Goal: Task Accomplishment & Management: Use online tool/utility

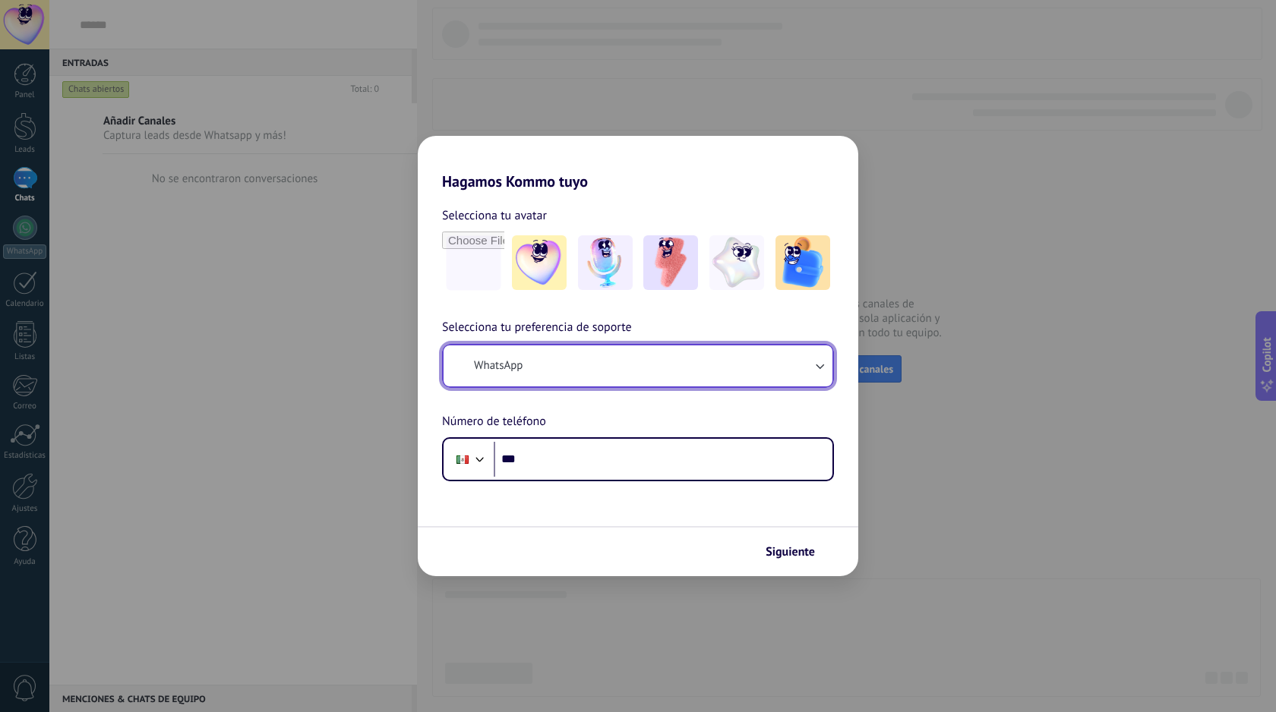
click at [582, 368] on button "WhatsApp" at bounding box center [638, 366] width 389 height 41
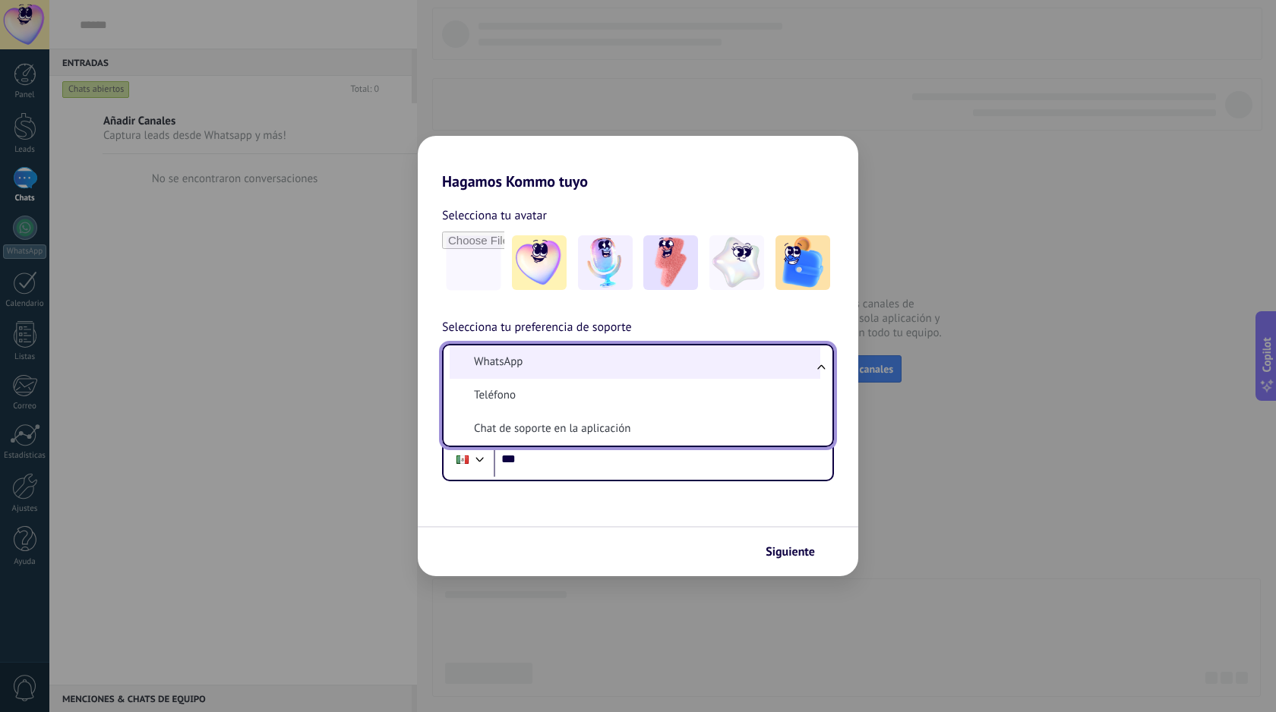
click at [567, 370] on li "WhatsApp" at bounding box center [635, 362] width 371 height 33
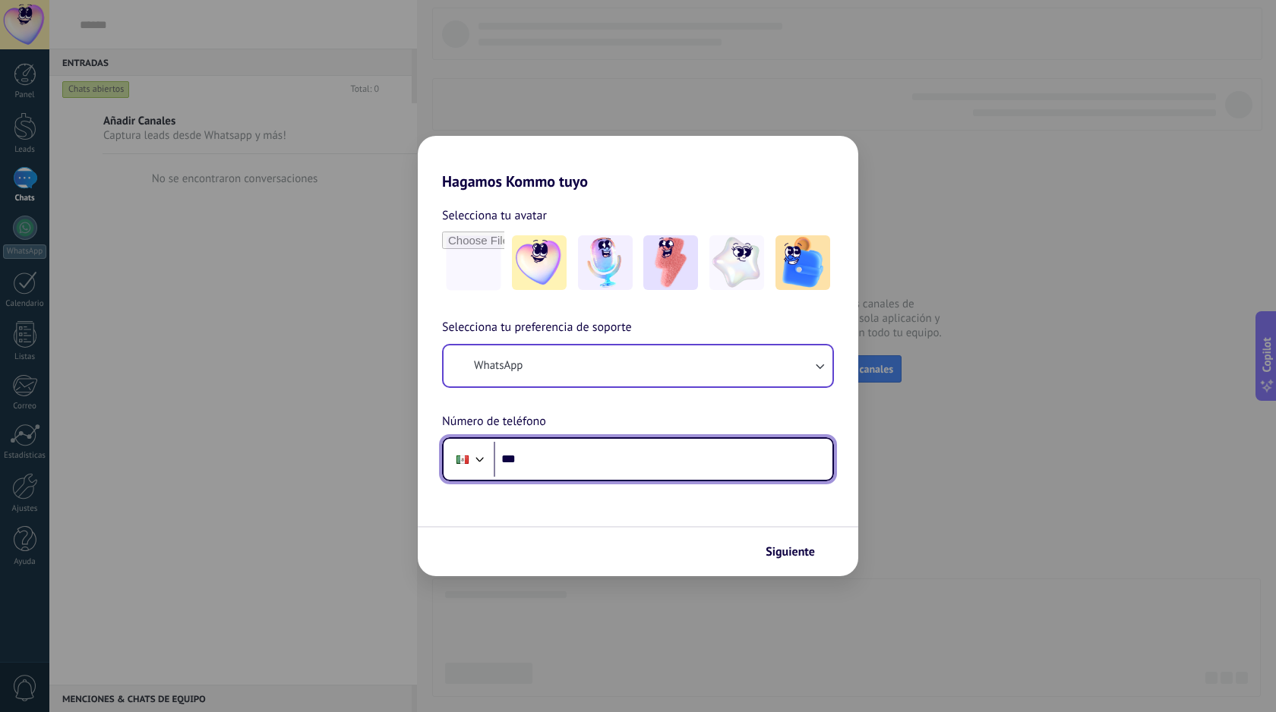
click at [579, 462] on input "***" at bounding box center [663, 459] width 339 height 35
type input "**********"
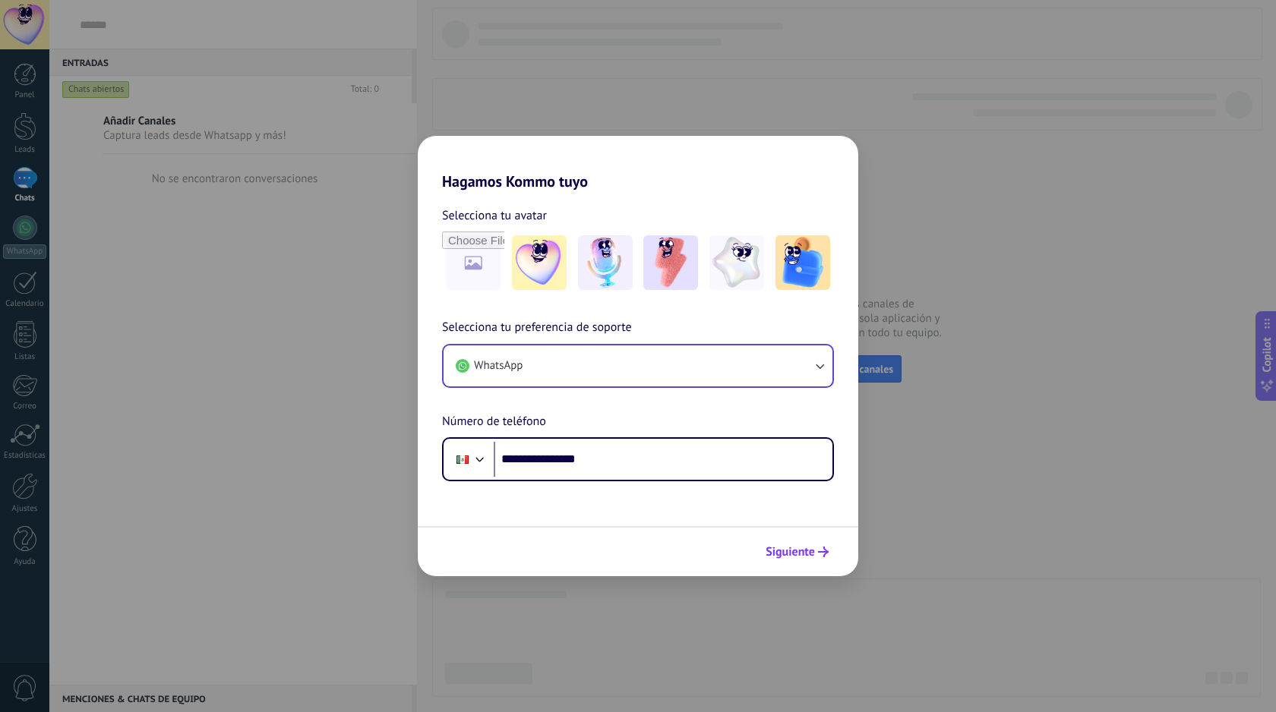
click at [805, 557] on span "Siguiente" at bounding box center [789, 552] width 49 height 11
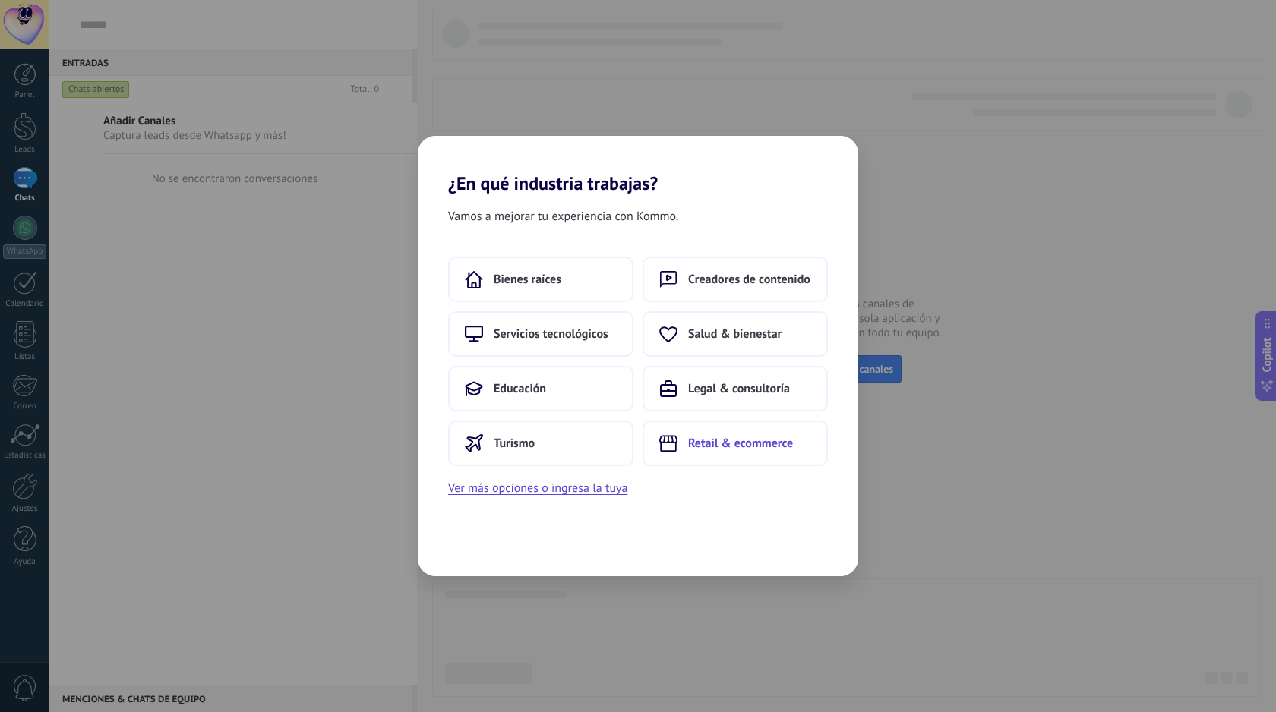
click at [709, 450] on span "Retail & ecommerce" at bounding box center [740, 443] width 105 height 15
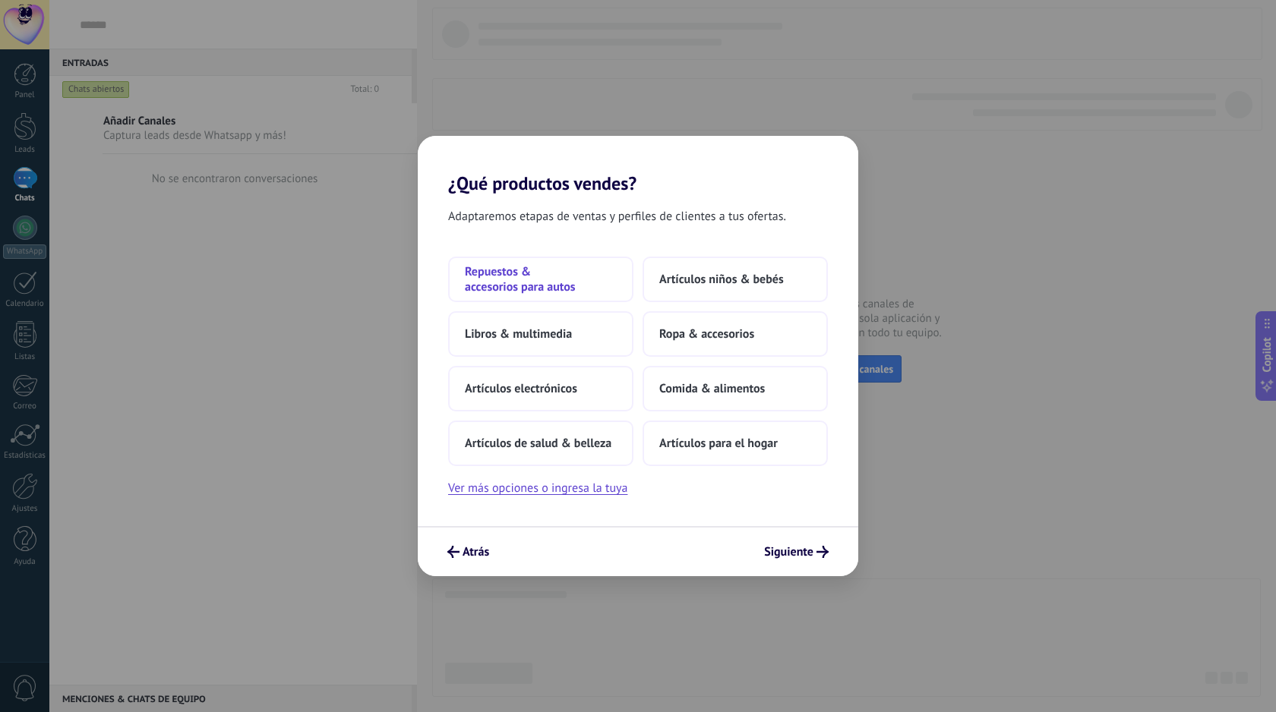
click at [524, 277] on span "Repuestos & accesorios para autos" at bounding box center [541, 279] width 152 height 30
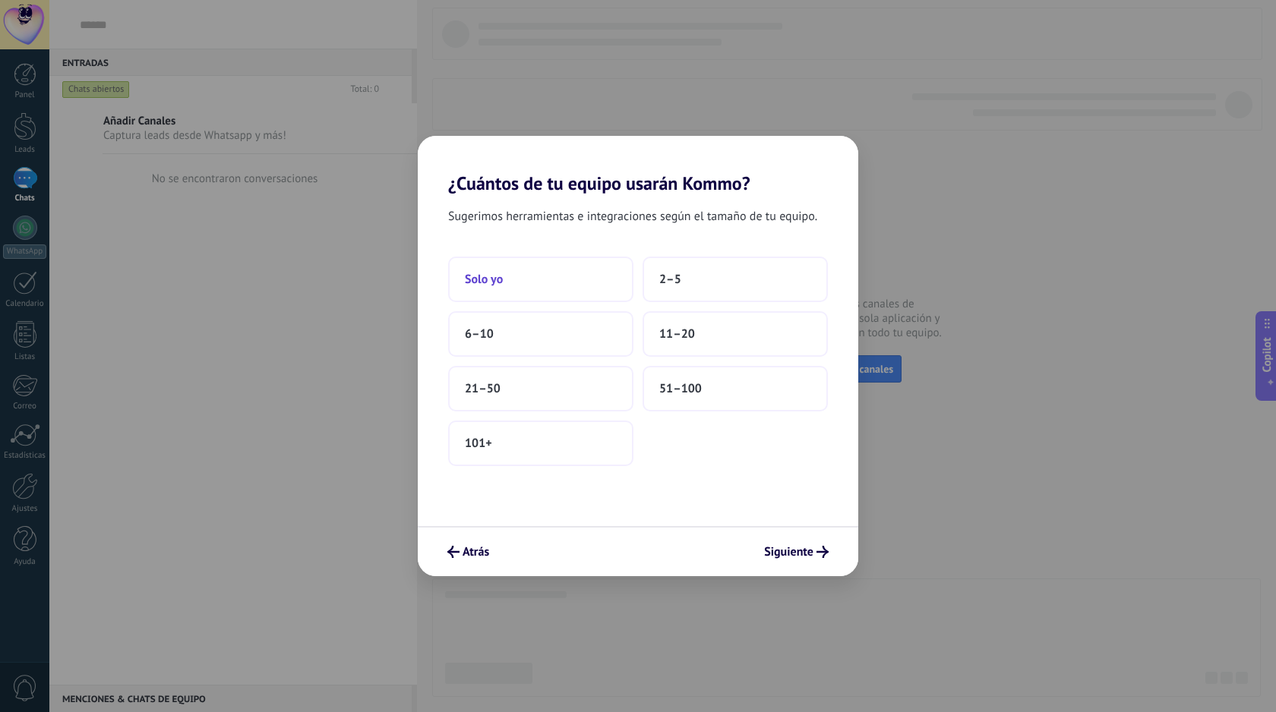
click at [510, 291] on button "Solo yo" at bounding box center [540, 280] width 185 height 46
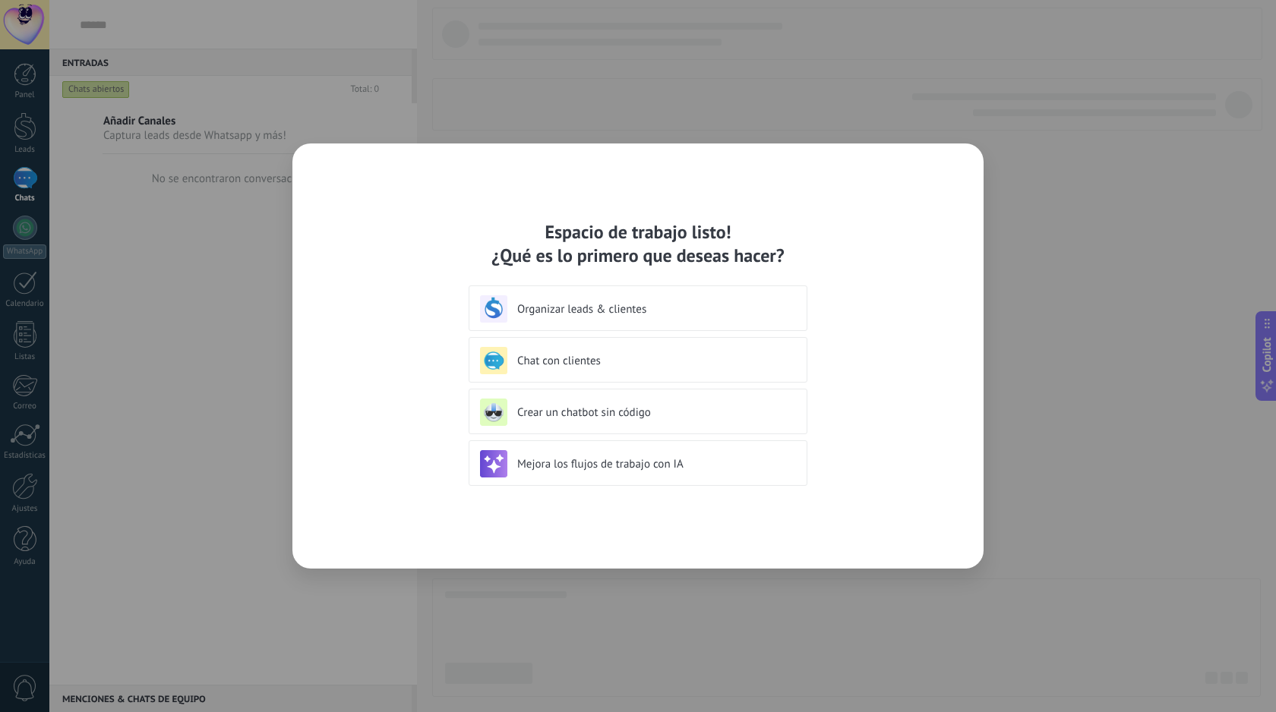
click at [558, 313] on h3 "Organizar leads & clientes" at bounding box center [652, 309] width 270 height 14
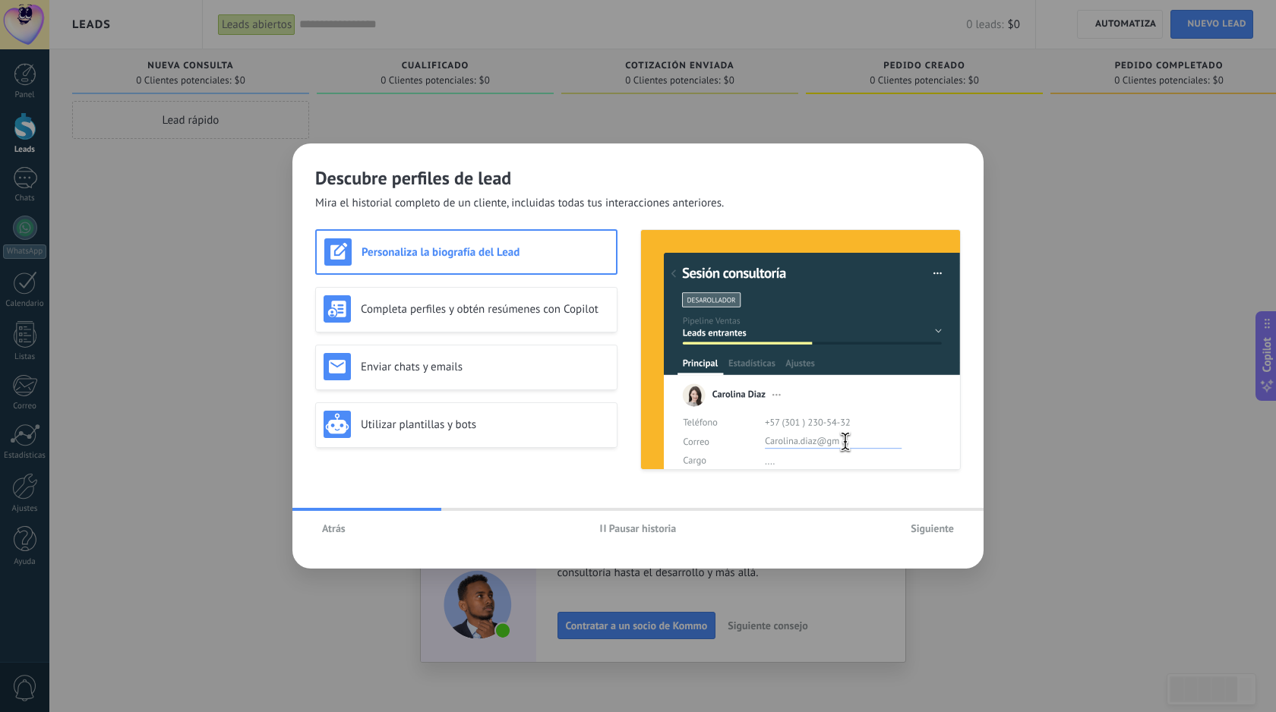
click at [932, 530] on span "Siguiente" at bounding box center [932, 528] width 43 height 11
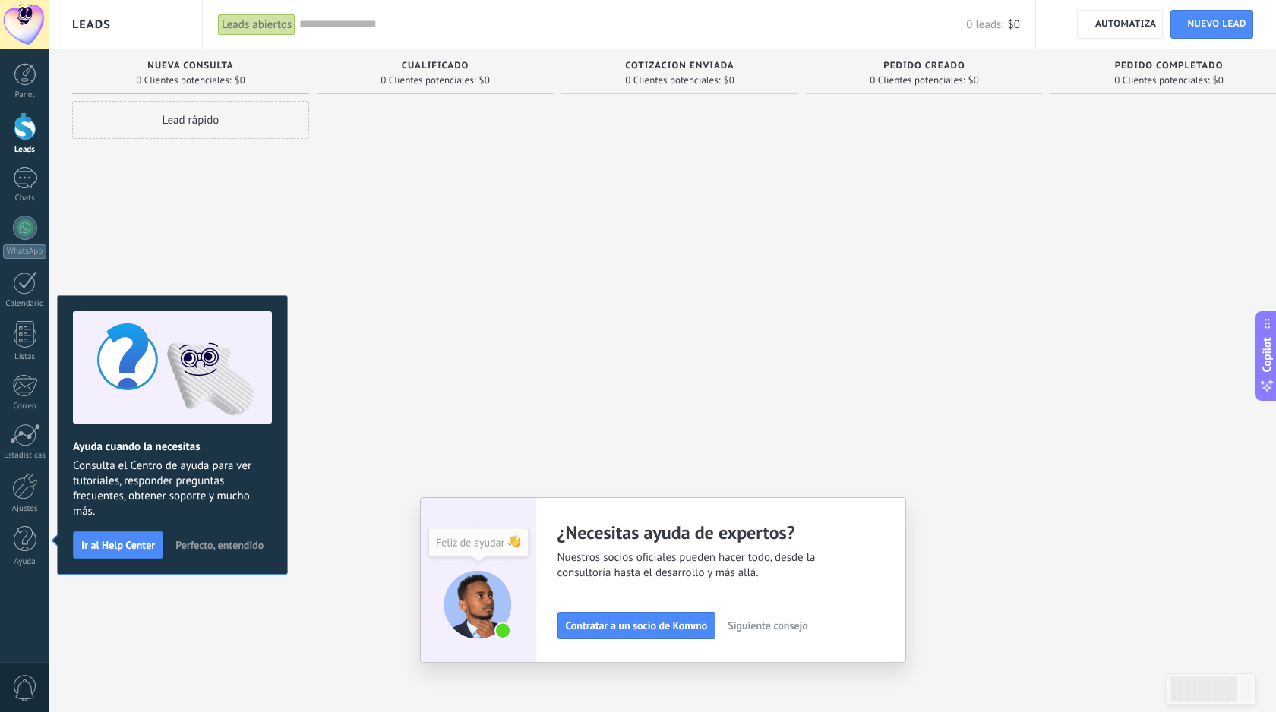
click at [374, 372] on div at bounding box center [435, 358] width 237 height 514
click at [537, 355] on div at bounding box center [435, 358] width 237 height 514
